Goal: Find specific page/section: Find specific page/section

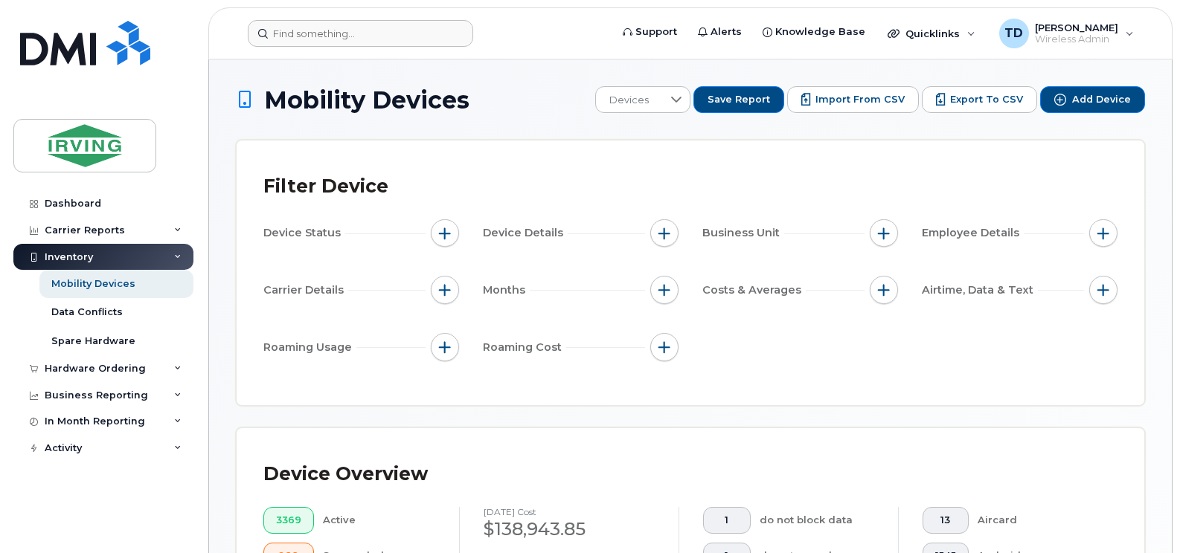
scroll to position [526, 0]
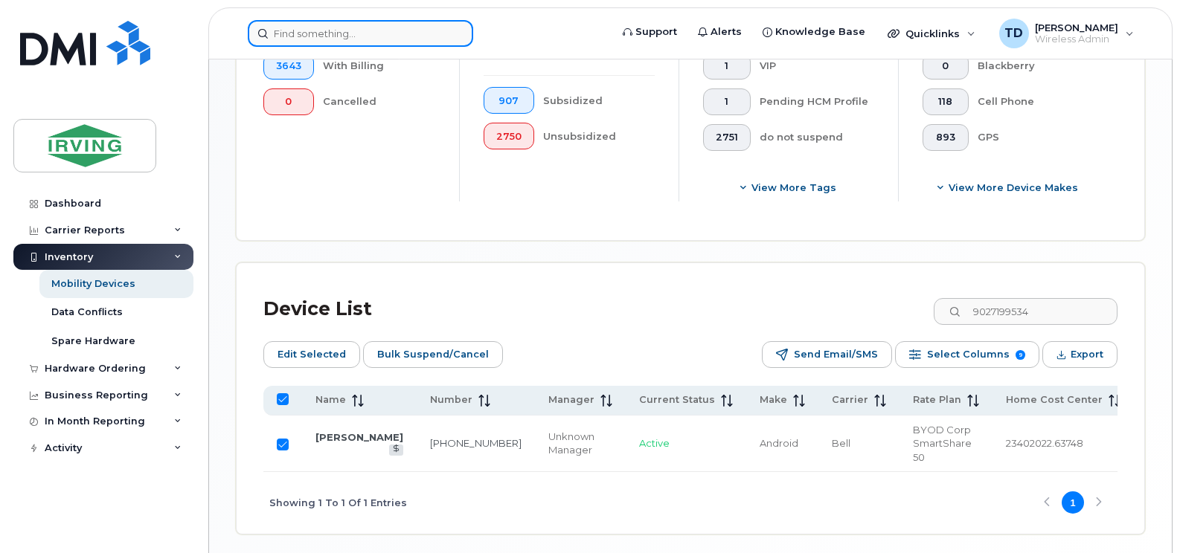
click at [354, 33] on input at bounding box center [360, 33] width 225 height 27
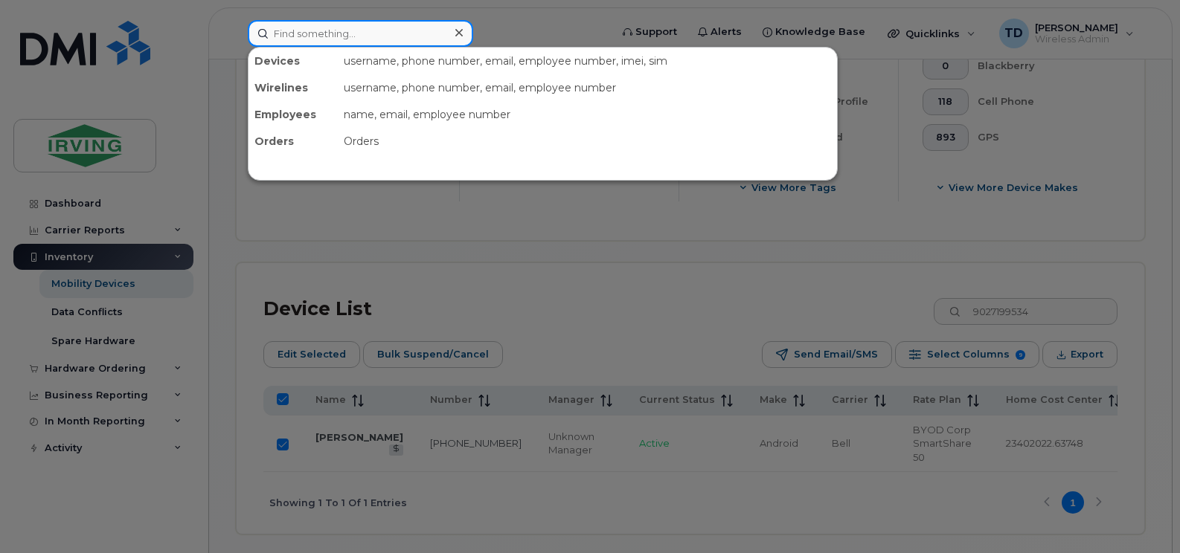
paste input "[PHONE_NUMBER]"
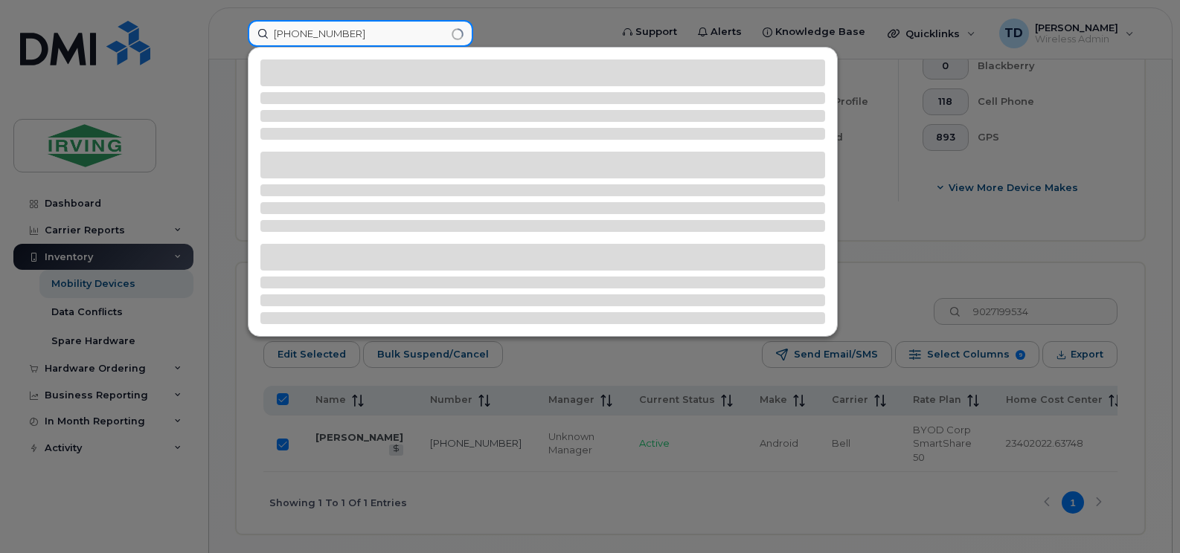
click at [304, 35] on input "[PHONE_NUMBER]" at bounding box center [360, 33] width 225 height 27
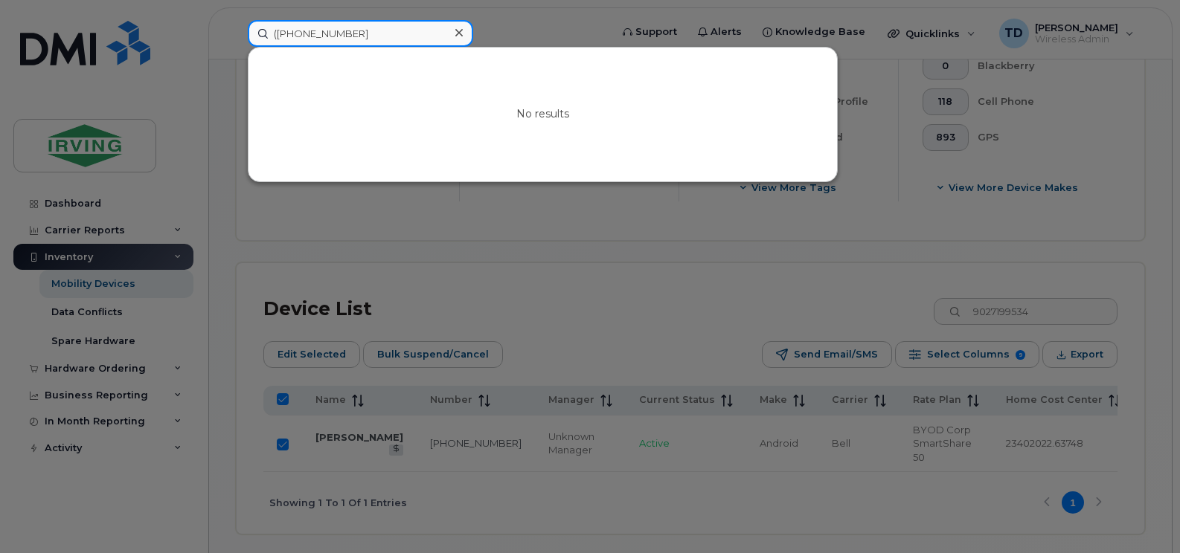
click at [277, 28] on input "([PHONE_NUMBER]" at bounding box center [360, 33] width 225 height 27
click at [323, 37] on input "[PHONE_NUMBER]" at bounding box center [360, 33] width 225 height 27
type input "5062691735"
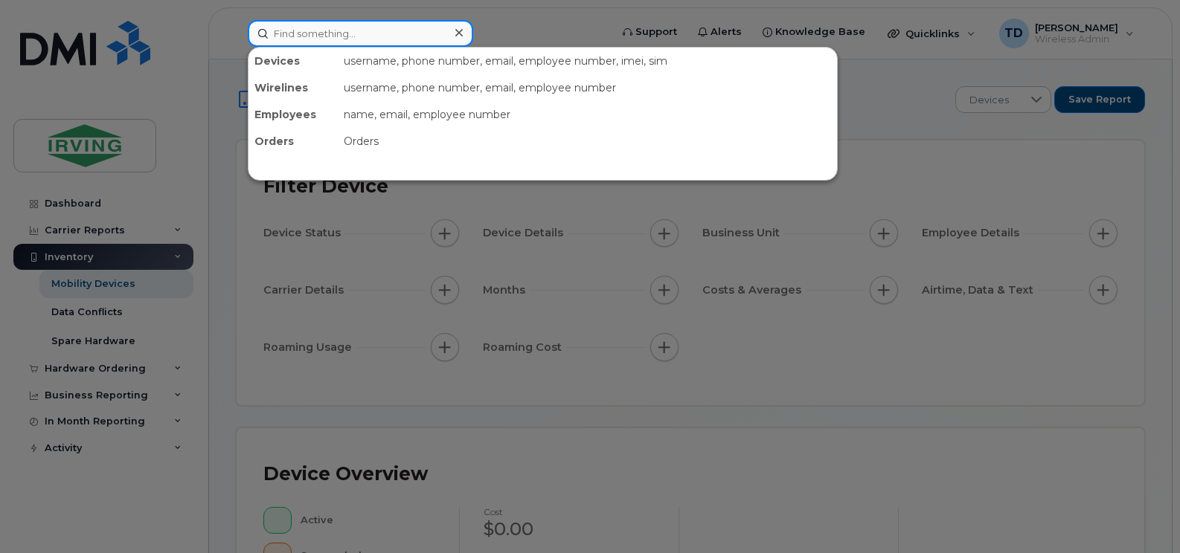
click at [283, 29] on input at bounding box center [360, 33] width 225 height 27
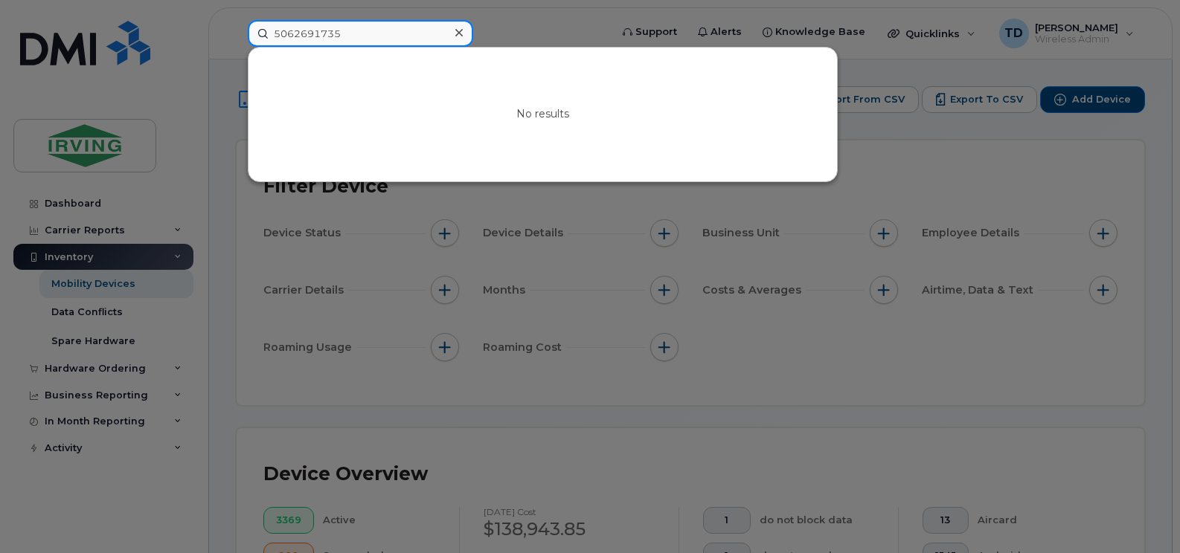
click at [292, 35] on input "5062691735" at bounding box center [360, 33] width 225 height 27
click at [318, 33] on input "506-2691735" at bounding box center [360, 33] width 225 height 27
type input "[PHONE_NUMBER]"
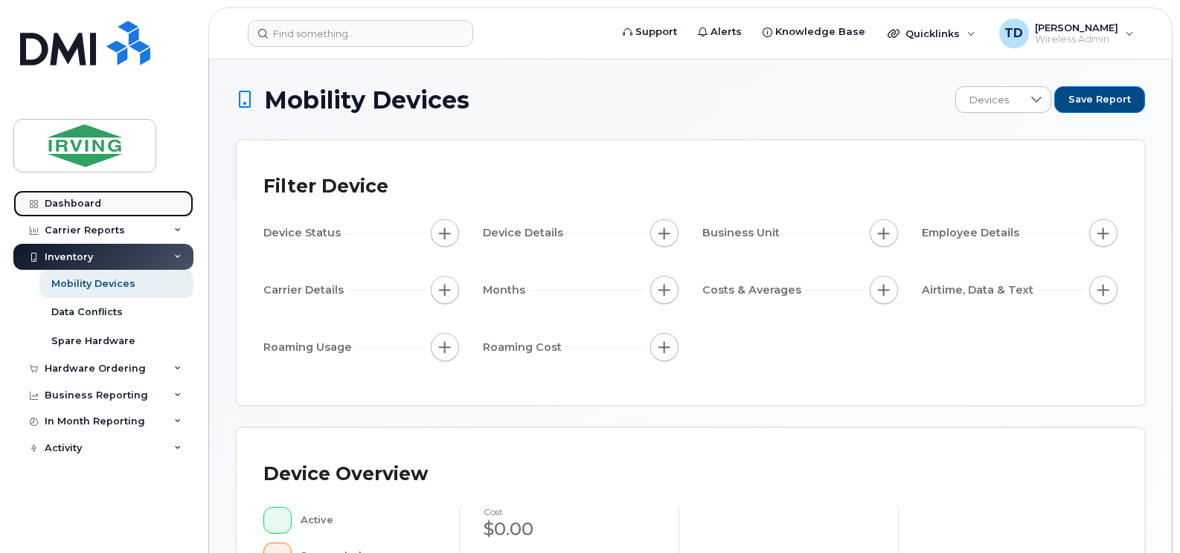
click at [83, 203] on div "Dashboard" at bounding box center [73, 204] width 57 height 12
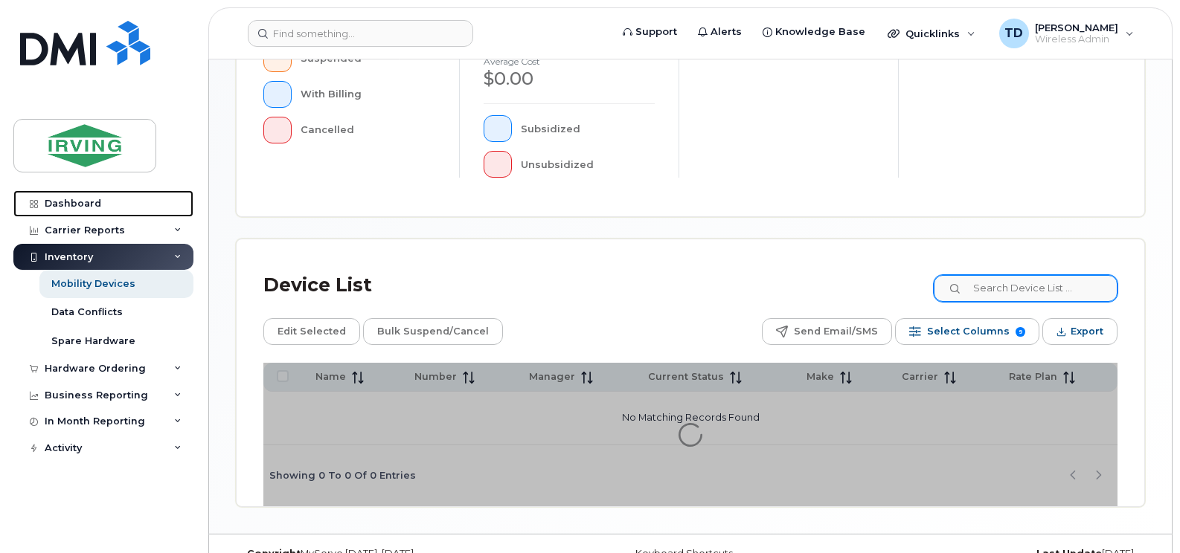
scroll to position [521, 0]
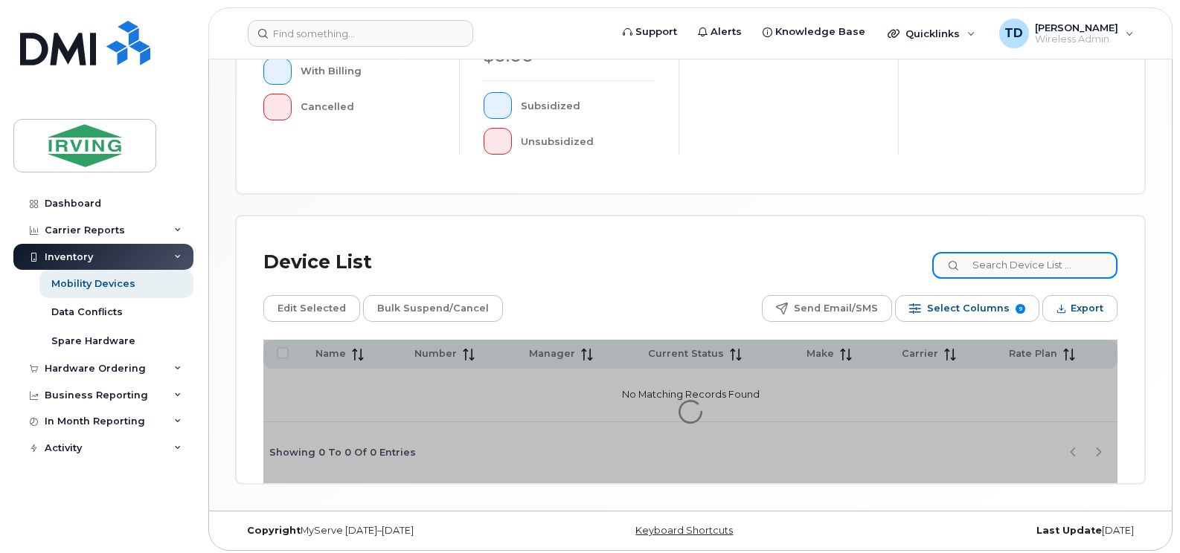
click at [1001, 262] on input at bounding box center [1024, 265] width 185 height 27
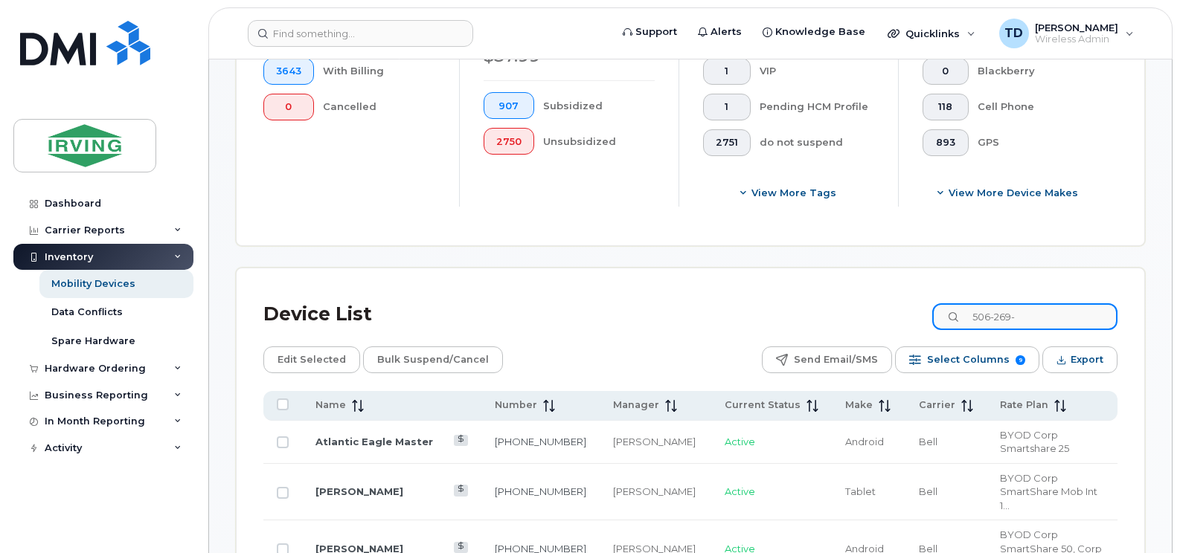
type input "506-269-"
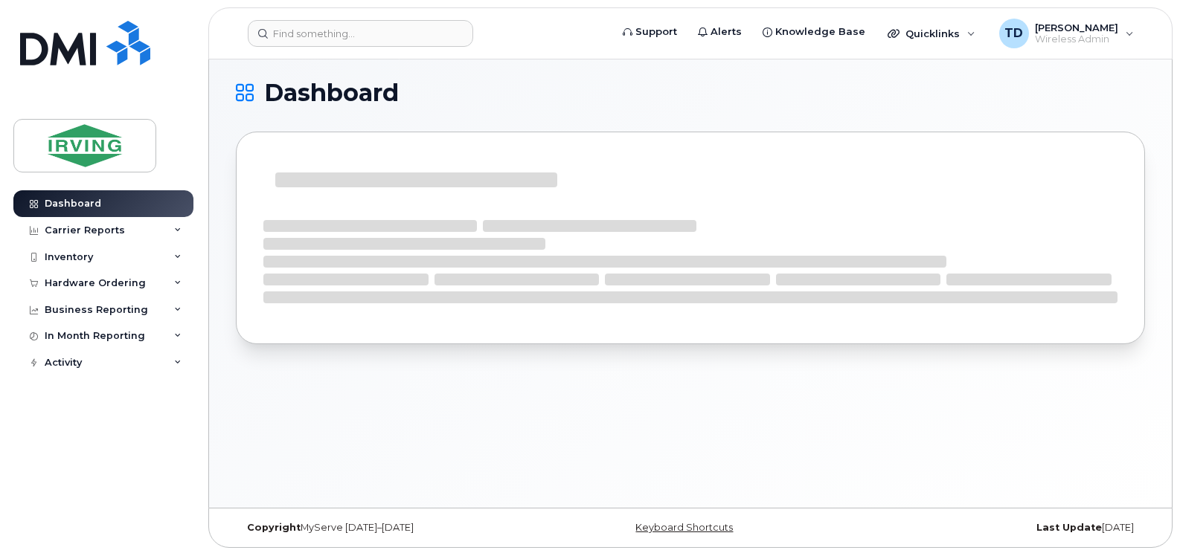
scroll to position [7, 0]
click at [953, 402] on div "Dashboard" at bounding box center [690, 279] width 963 height 454
click at [512, 407] on div "Dashboard" at bounding box center [690, 279] width 963 height 454
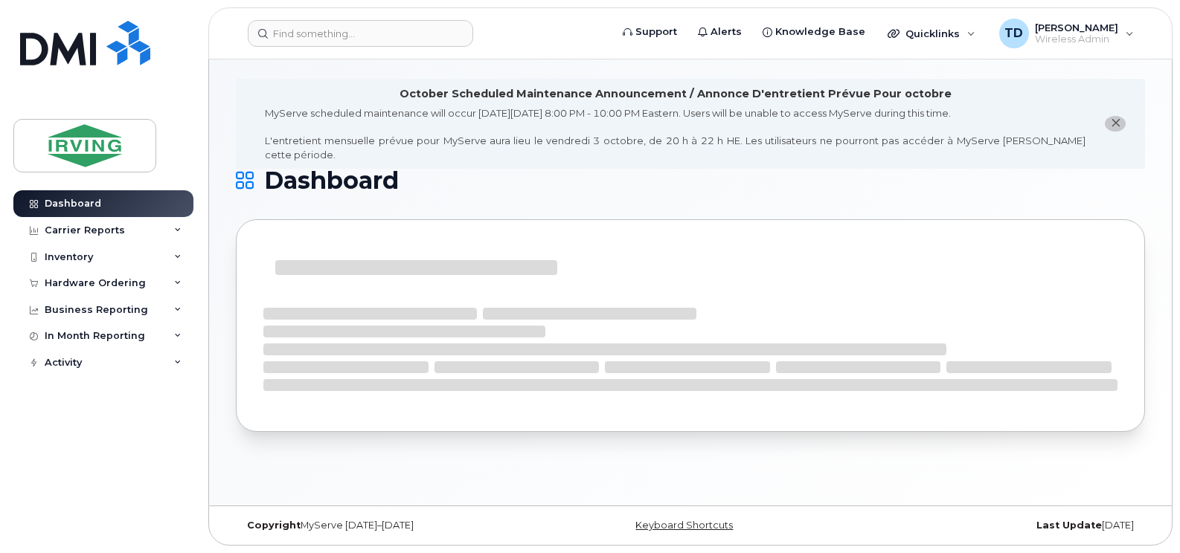
click at [1117, 118] on icon "close notification" at bounding box center [1116, 123] width 10 height 10
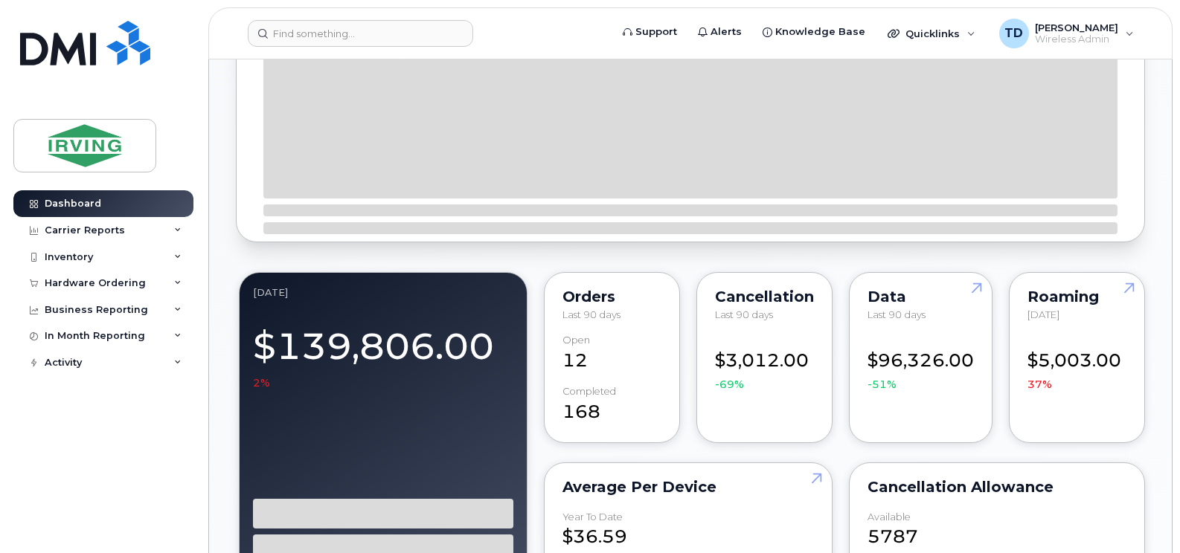
scroll to position [677, 0]
click at [173, 254] on div "Inventory" at bounding box center [103, 257] width 180 height 27
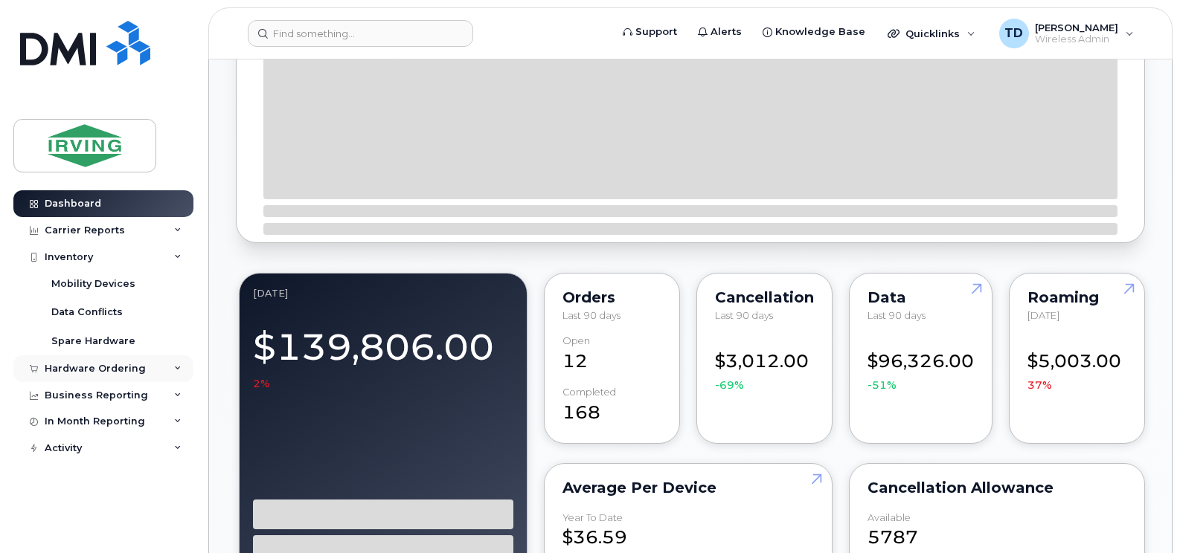
click at [174, 360] on div "Hardware Ordering" at bounding box center [103, 369] width 180 height 27
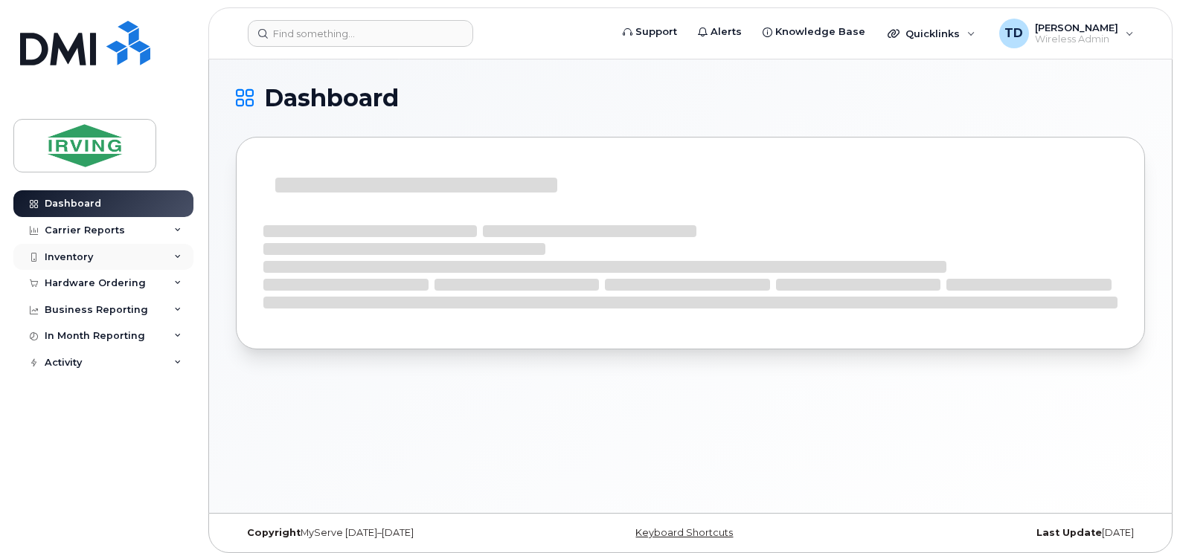
click at [179, 257] on icon at bounding box center [177, 257] width 7 height 7
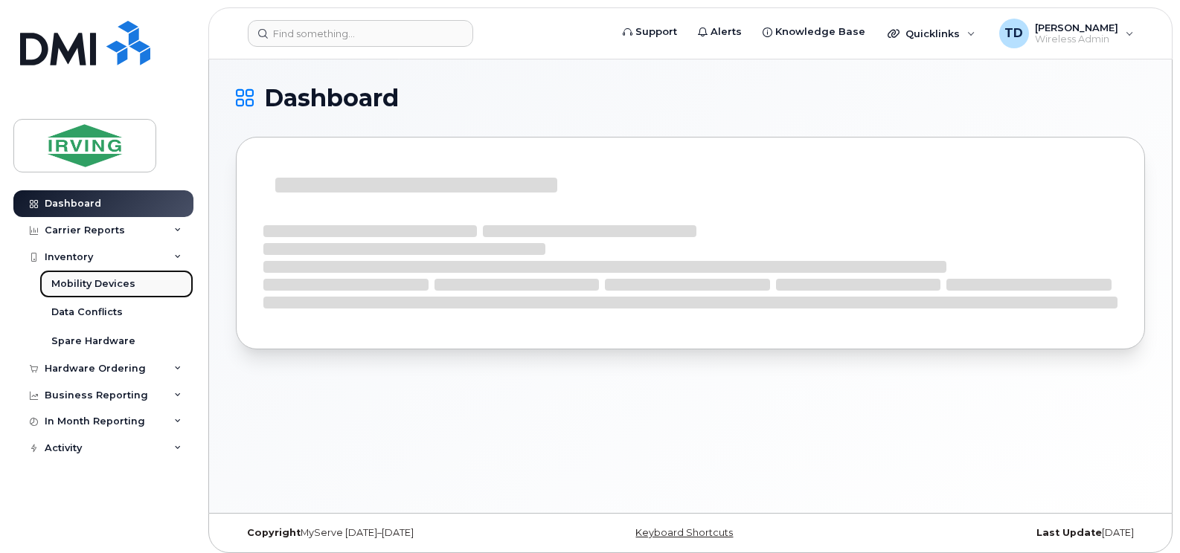
drag, startPoint x: 124, startPoint y: 283, endPoint x: 132, endPoint y: 283, distance: 8.2
click at [124, 283] on div "Mobility Devices" at bounding box center [93, 283] width 84 height 13
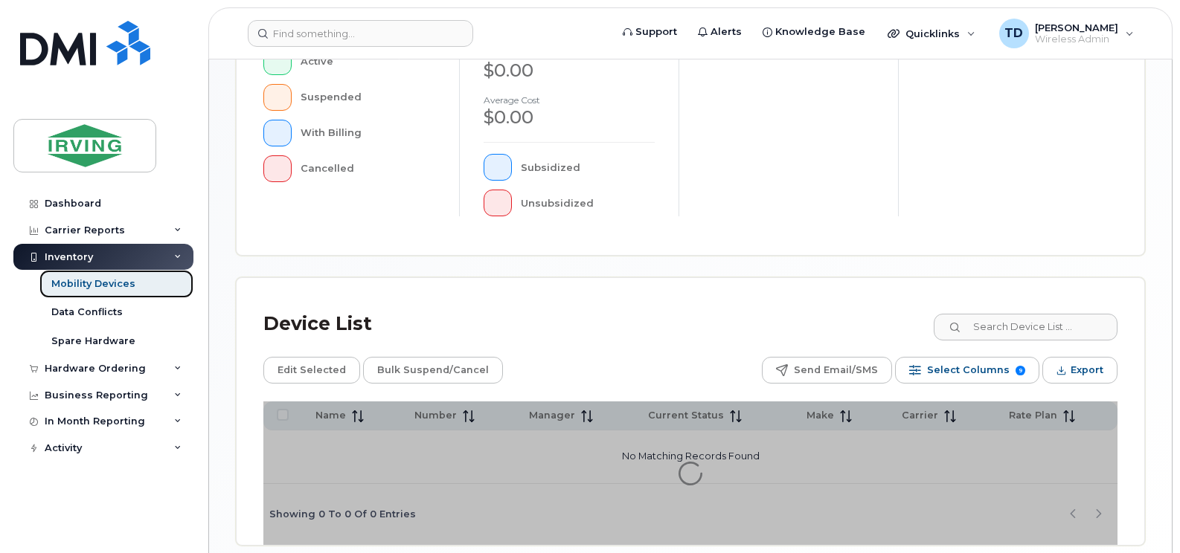
scroll to position [526, 0]
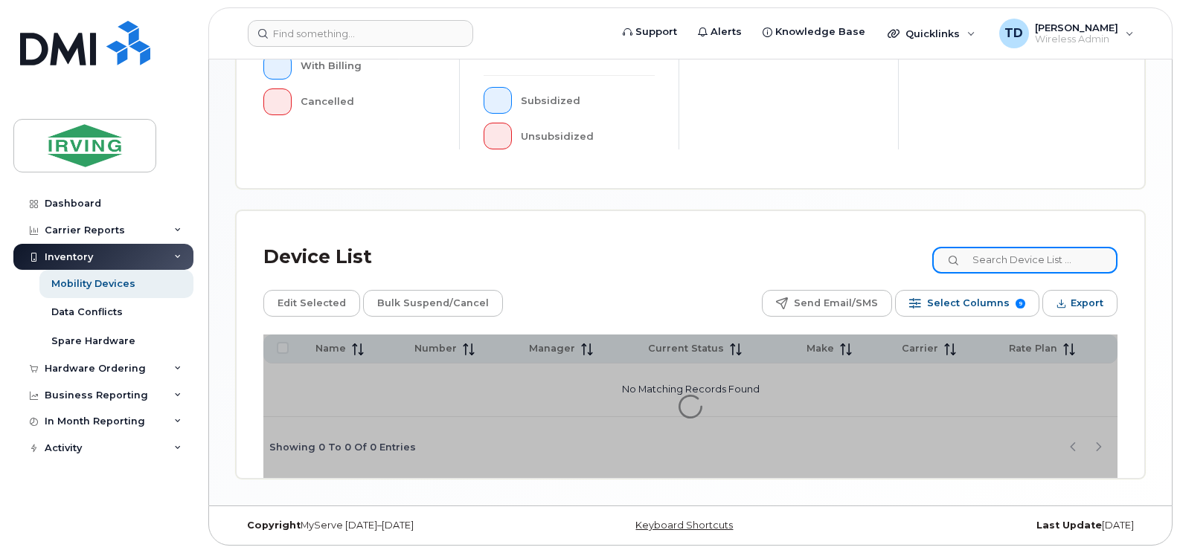
click at [988, 257] on input at bounding box center [1024, 260] width 185 height 27
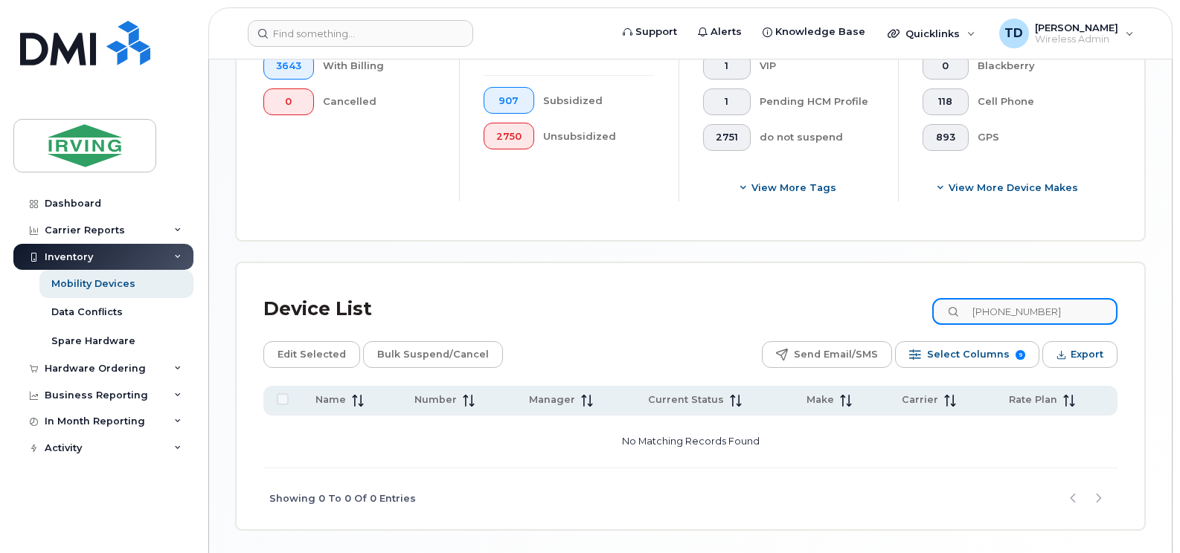
click at [1026, 310] on input "[PHONE_NUMBER]" at bounding box center [1024, 311] width 185 height 27
click at [1044, 319] on input "5062691735" at bounding box center [1024, 311] width 185 height 27
click at [1004, 312] on input "5062691735" at bounding box center [1024, 311] width 185 height 27
type input "[PHONE_NUMBER]"
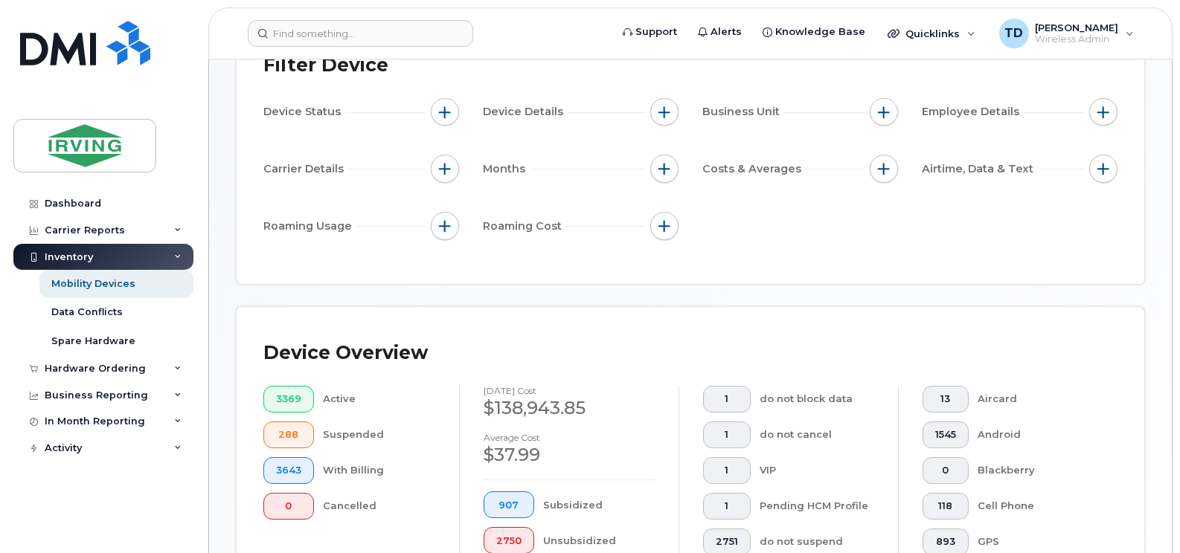
scroll to position [80, 0]
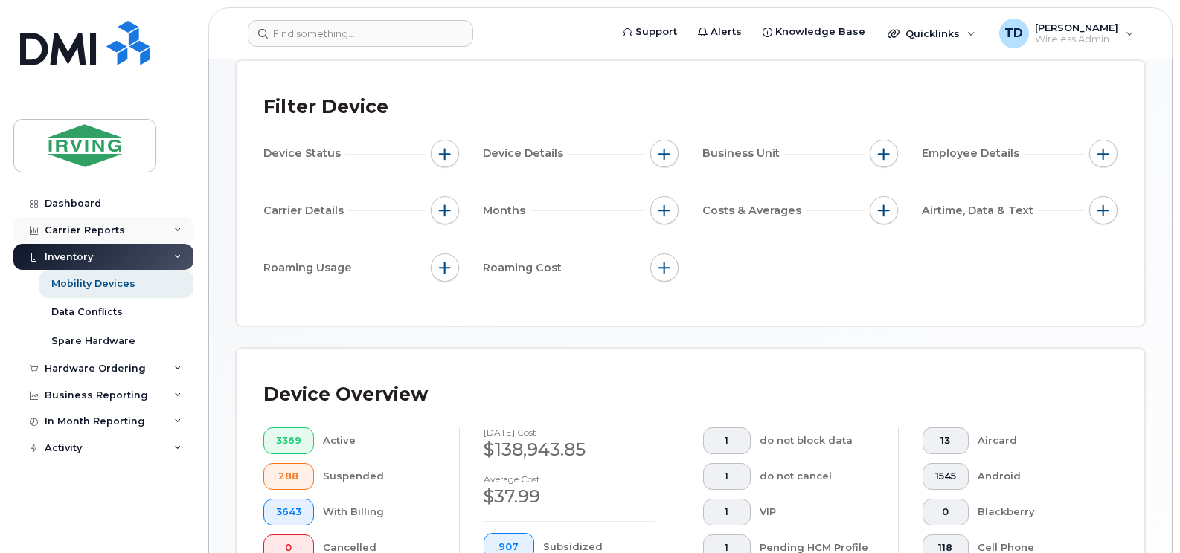
click at [174, 231] on icon at bounding box center [177, 230] width 7 height 7
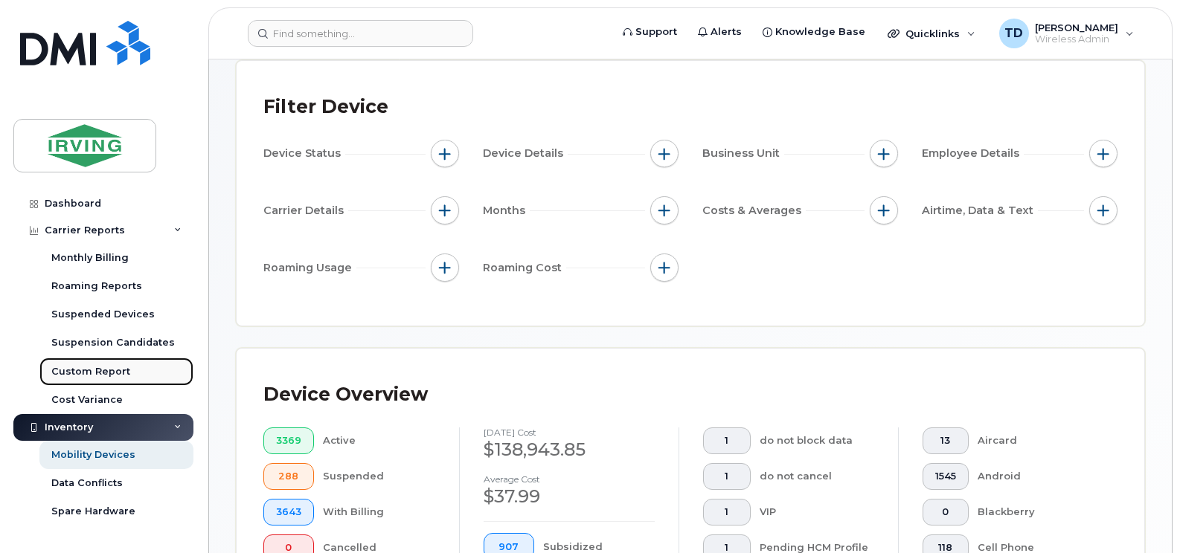
click at [114, 380] on link "Custom Report" at bounding box center [116, 372] width 154 height 28
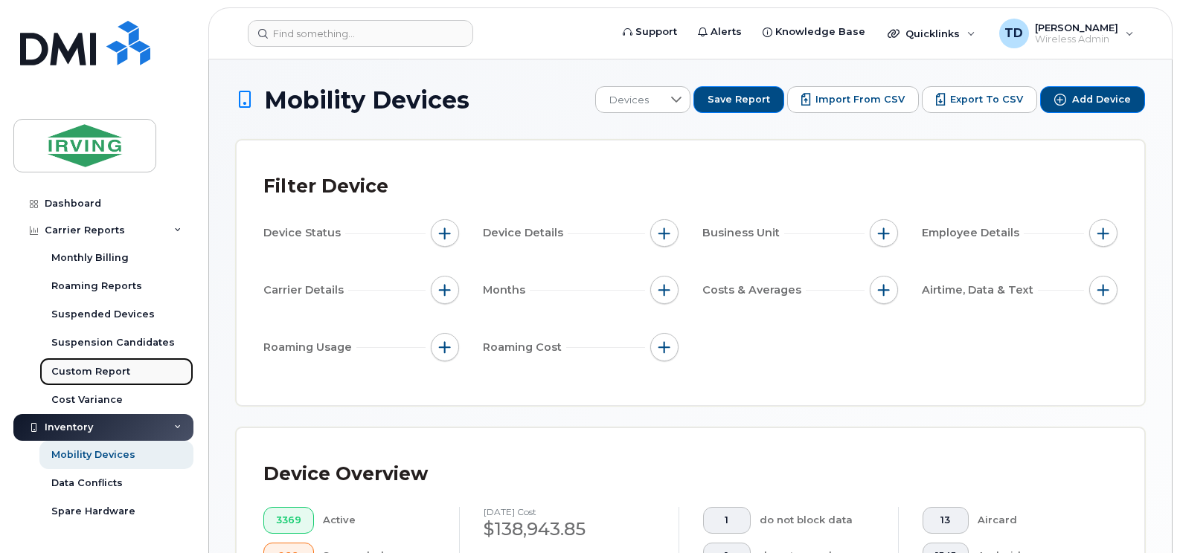
click at [89, 374] on div "Custom Report" at bounding box center [90, 371] width 79 height 13
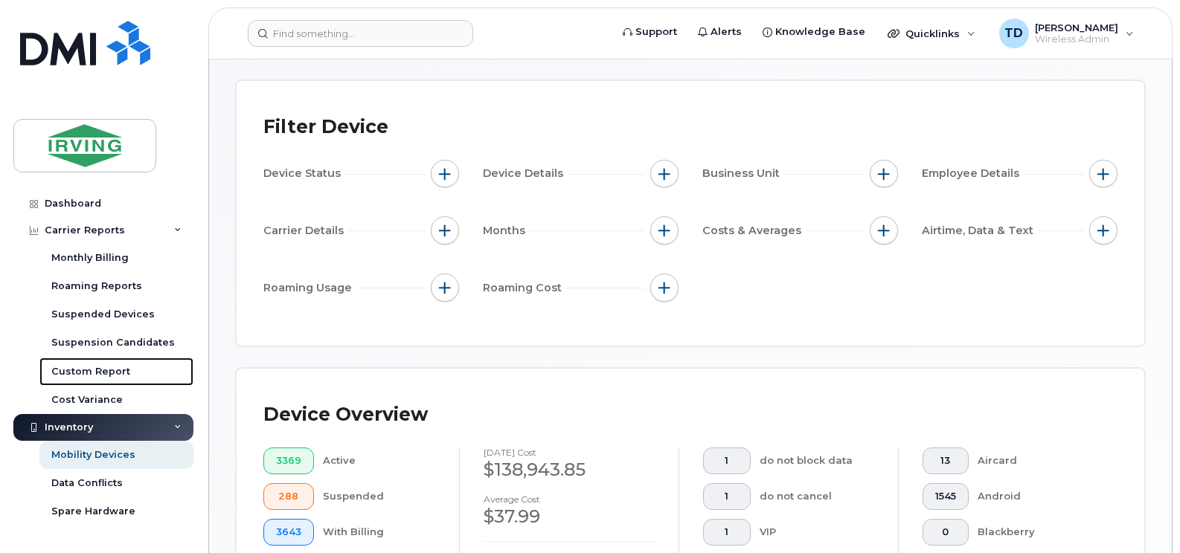
scroll to position [298, 0]
